Goal: Check status

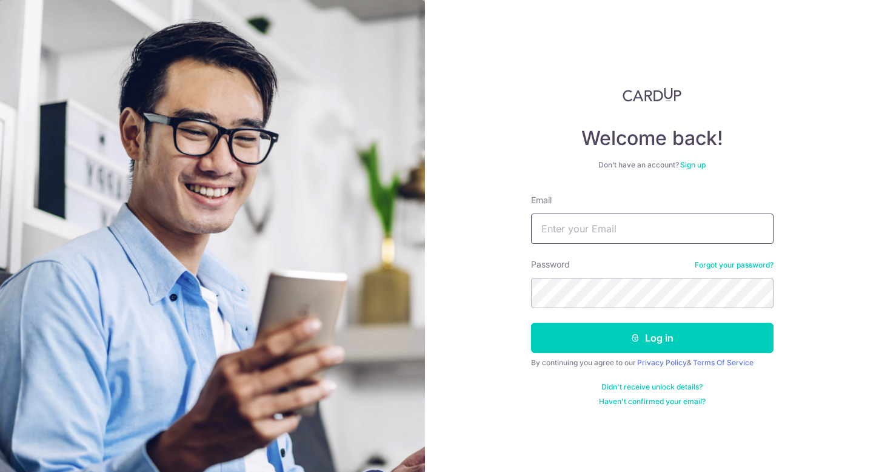
click at [623, 229] on input "Email" at bounding box center [652, 228] width 243 height 30
click at [592, 223] on input "Email" at bounding box center [652, 228] width 243 height 30
type input "[EMAIL_ADDRESS][DOMAIN_NAME]"
click at [531, 323] on button "Log in" at bounding box center [652, 338] width 243 height 30
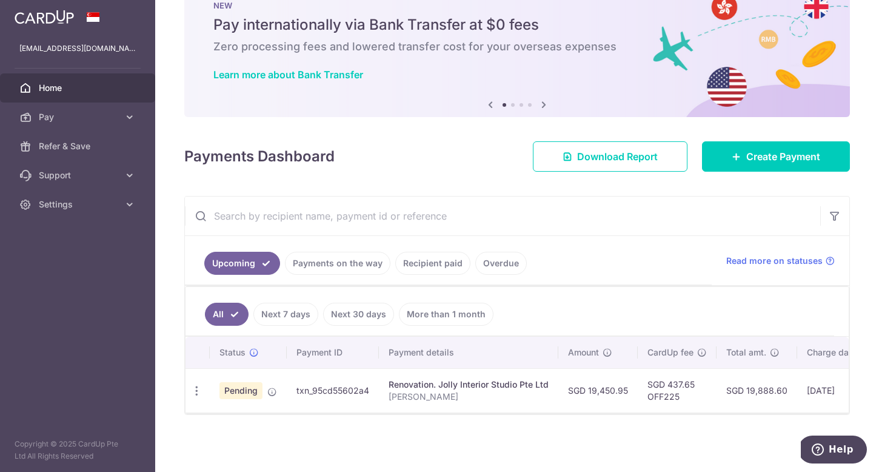
click at [269, 388] on icon at bounding box center [272, 392] width 10 height 10
click at [247, 385] on span "Pending" at bounding box center [241, 390] width 43 height 17
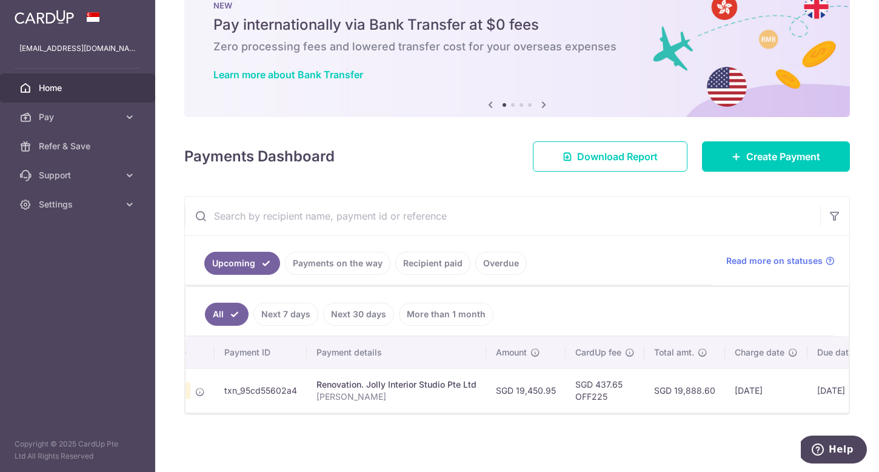
scroll to position [0, 191]
